Goal: Transaction & Acquisition: Subscribe to service/newsletter

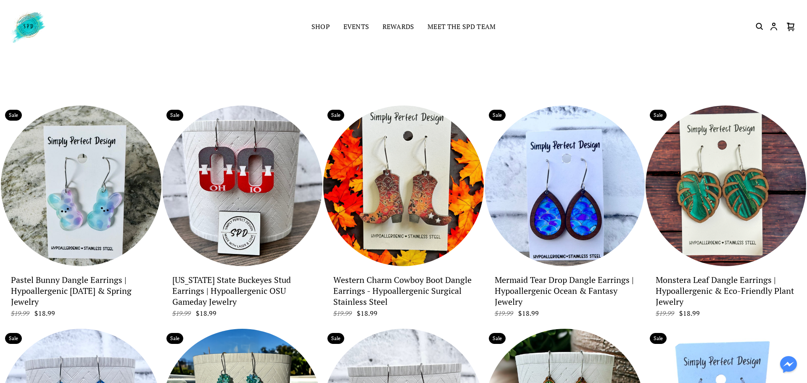
click at [610, 37] on div "×" at bounding box center [403, 191] width 807 height 383
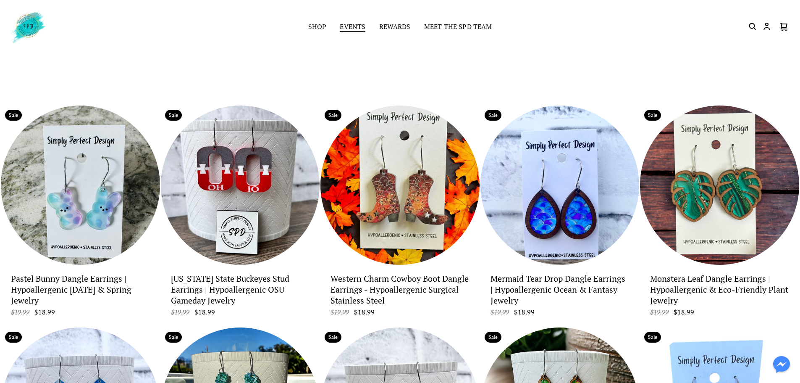
click at [348, 31] on link "Events" at bounding box center [353, 27] width 26 height 12
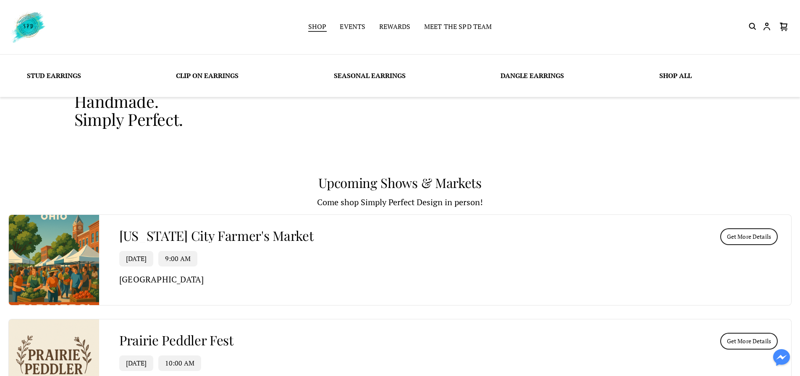
click at [326, 24] on link "Shop" at bounding box center [317, 27] width 18 height 12
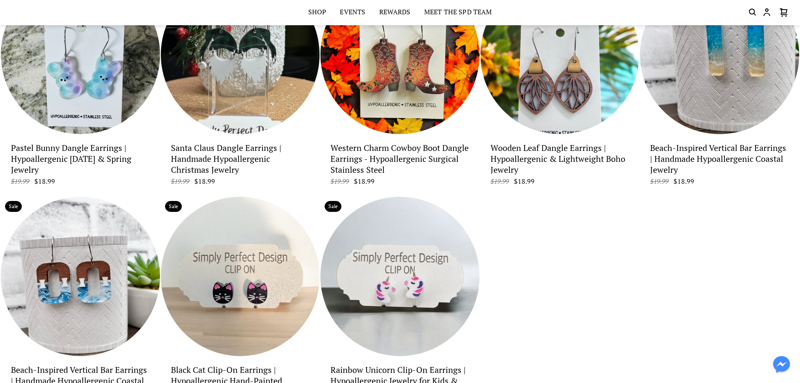
scroll to position [2592, 0]
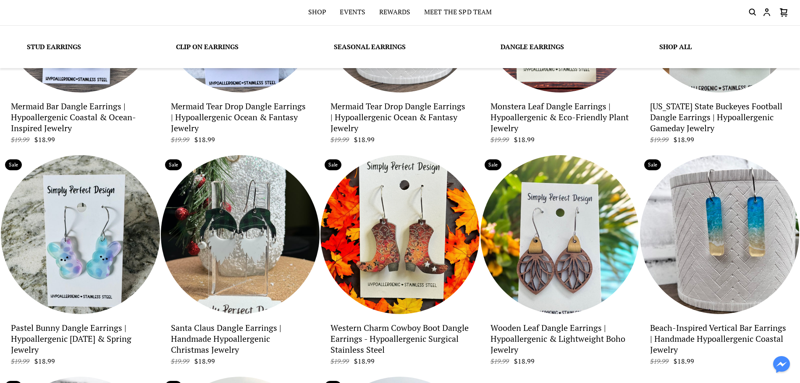
click at [534, 48] on link "Dangle Earrings" at bounding box center [532, 46] width 63 height 9
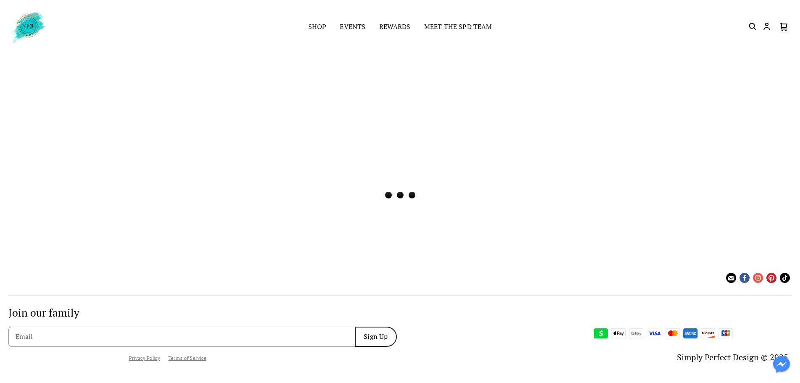
scroll to position [0, 0]
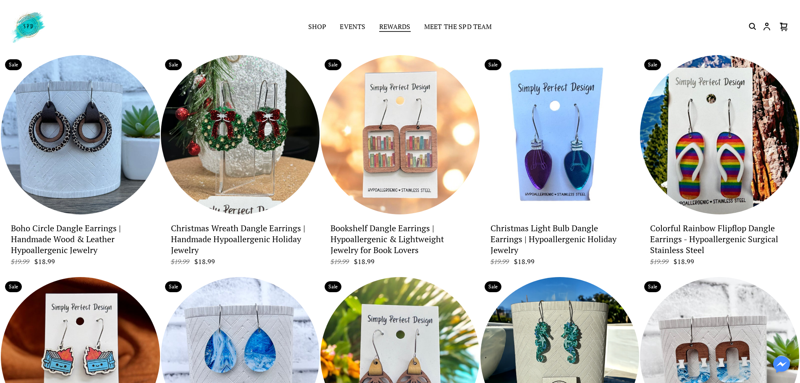
click at [387, 23] on link "Rewards" at bounding box center [395, 27] width 32 height 12
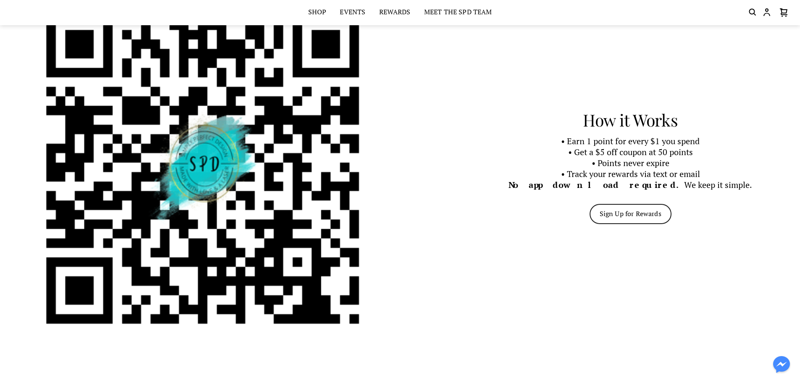
scroll to position [168, 0]
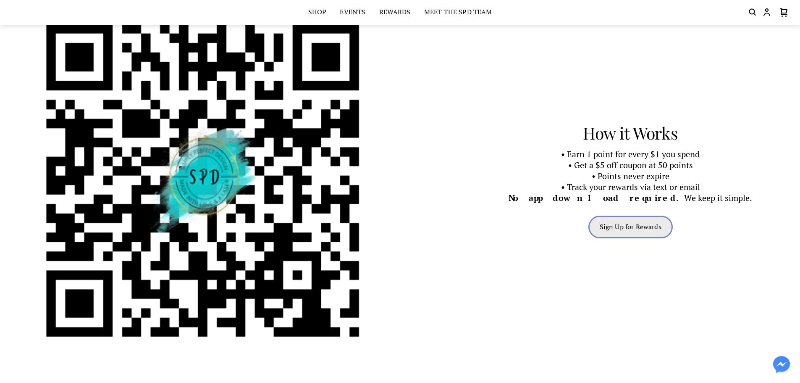
click at [629, 232] on span "Sign Up for Rewards" at bounding box center [631, 228] width 62 height 11
